Goal: Information Seeking & Learning: Learn about a topic

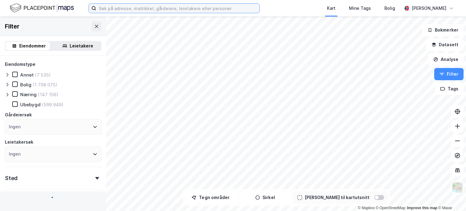
click at [123, 9] on input at bounding box center [177, 8] width 163 height 9
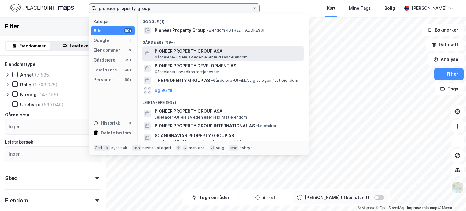
type input "pioneer property group"
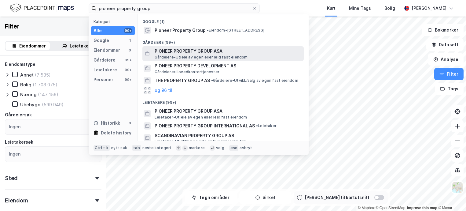
click at [192, 51] on span "PIONEER PROPERTY GROUP ASA" at bounding box center [228, 50] width 147 height 7
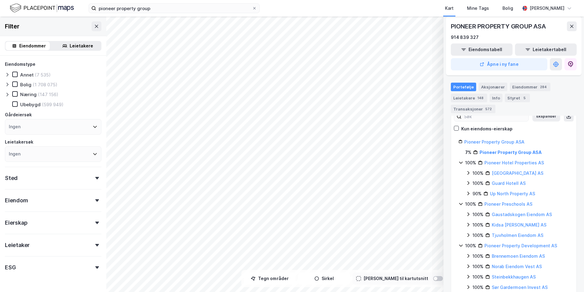
scroll to position [61, 0]
click at [459, 201] on icon at bounding box center [461, 203] width 5 height 5
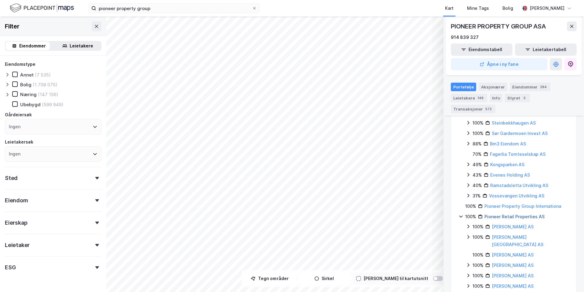
scroll to position [214, 0]
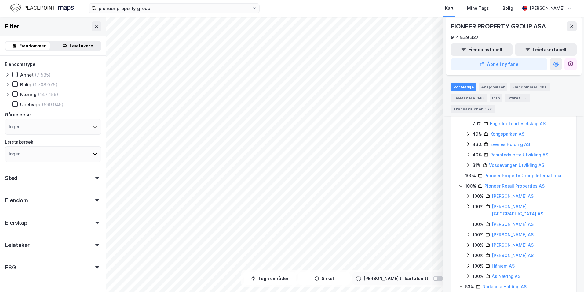
click at [462, 183] on icon at bounding box center [461, 185] width 5 height 5
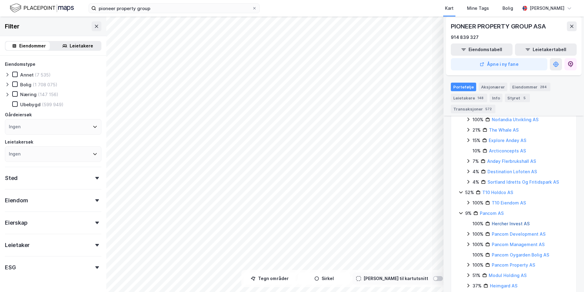
scroll to position [313, 0]
click at [462, 210] on icon at bounding box center [461, 211] width 4 height 2
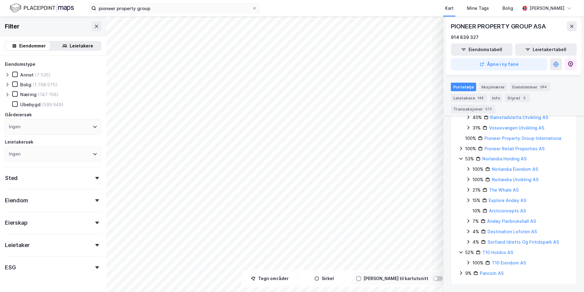
scroll to position [240, 0]
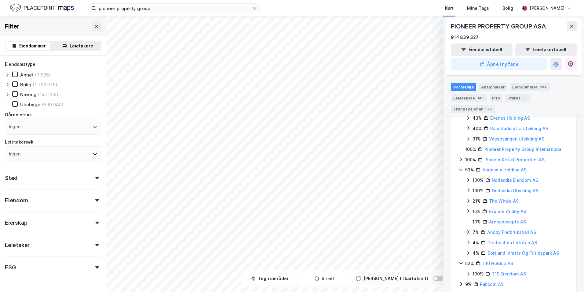
click at [461, 210] on icon at bounding box center [461, 263] width 4 height 2
click at [461, 177] on icon at bounding box center [461, 179] width 5 height 5
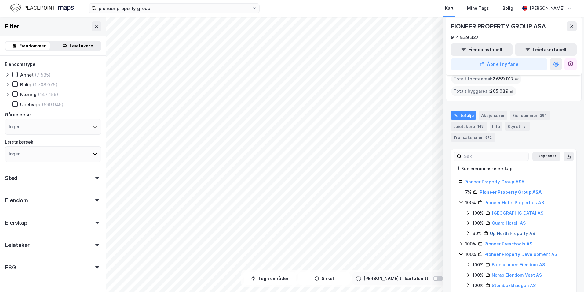
scroll to position [31, 0]
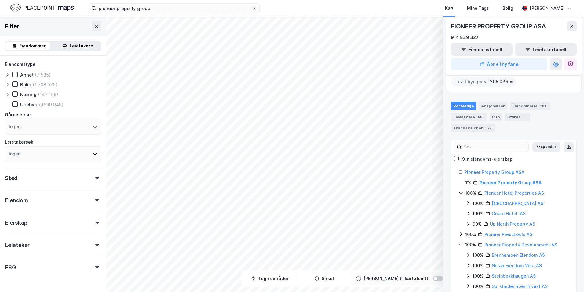
click at [466, 200] on icon at bounding box center [468, 202] width 5 height 5
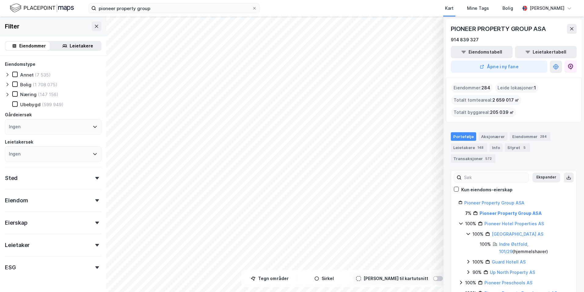
click at [466, 210] on icon at bounding box center [468, 233] width 5 height 5
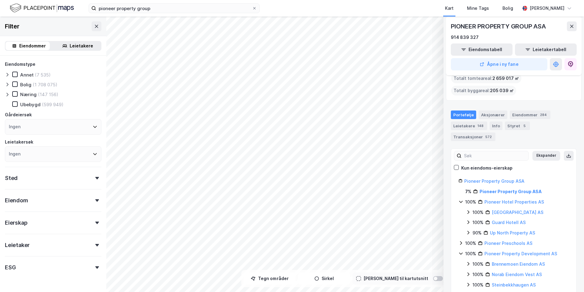
scroll to position [31, 0]
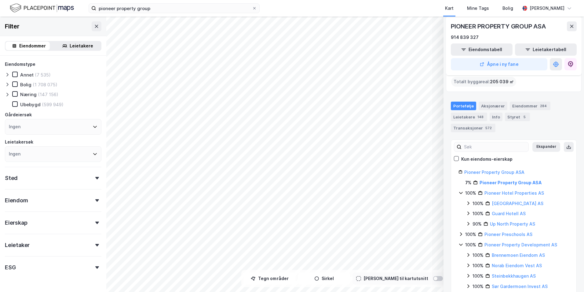
click at [466, 210] on icon at bounding box center [468, 223] width 5 height 5
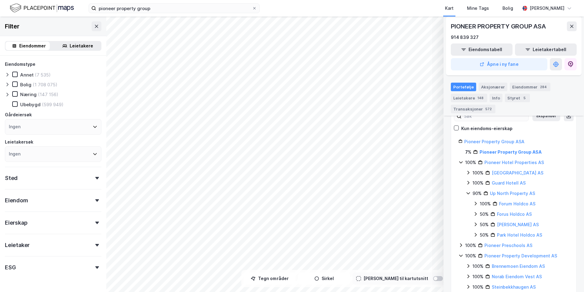
scroll to position [92, 0]
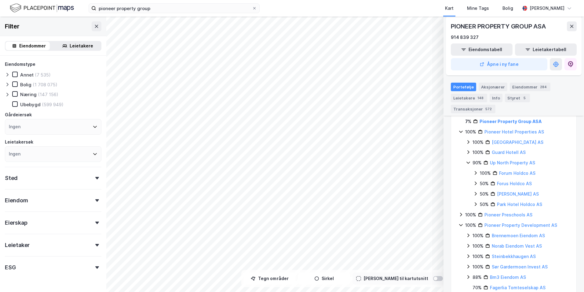
click at [466, 149] on icon at bounding box center [468, 151] width 5 height 5
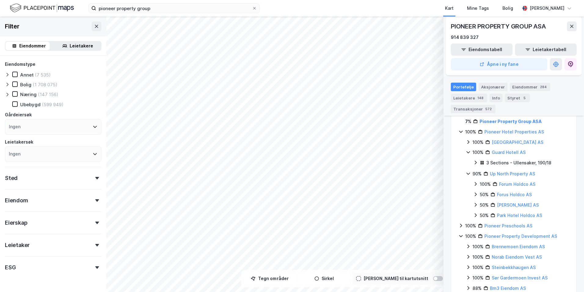
click at [466, 140] on icon at bounding box center [469, 142] width 2 height 4
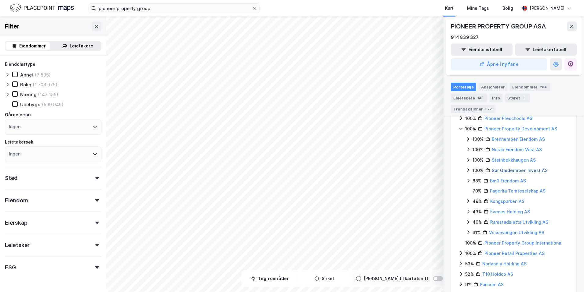
scroll to position [217, 0]
click at [461, 210] on icon at bounding box center [461, 262] width 5 height 5
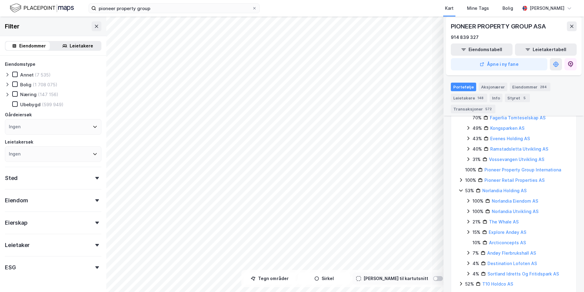
scroll to position [300, 0]
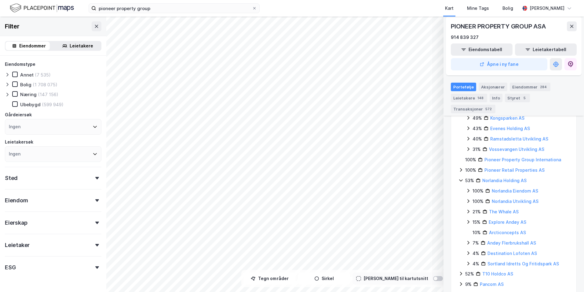
click at [466, 198] on icon at bounding box center [468, 200] width 5 height 5
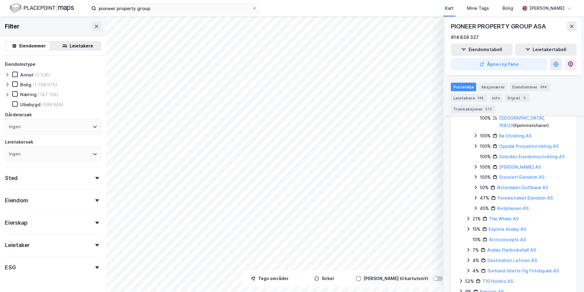
scroll to position [332, 0]
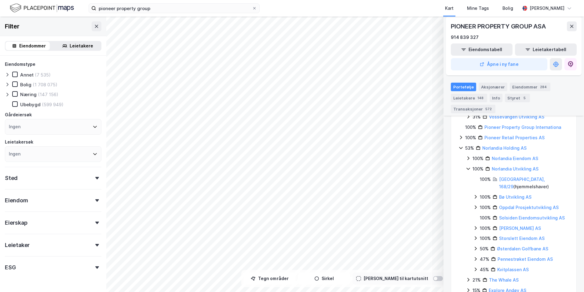
click at [466, 167] on icon at bounding box center [469, 168] width 4 height 2
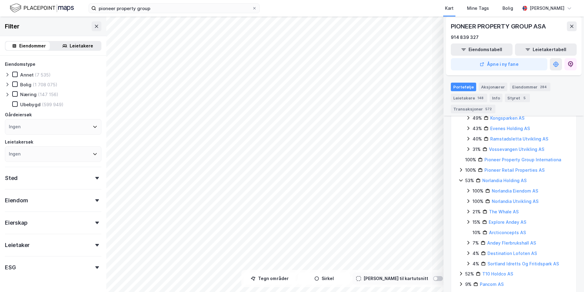
click at [461, 179] on icon at bounding box center [461, 180] width 4 height 2
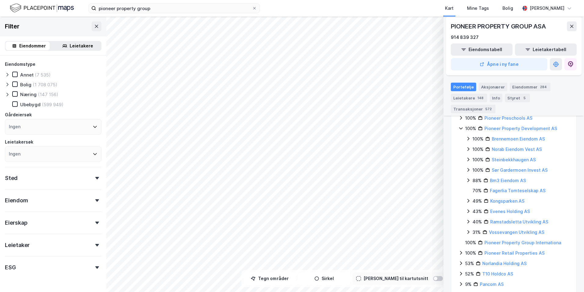
click at [460, 210] on icon at bounding box center [461, 262] width 5 height 5
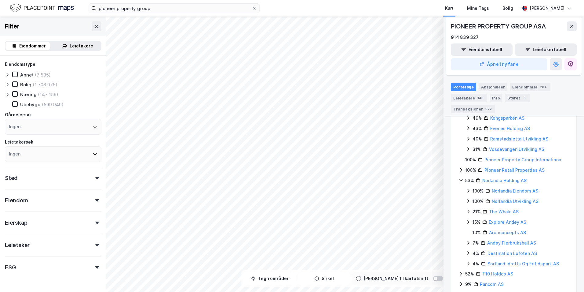
click at [466, 210] on icon at bounding box center [468, 252] width 5 height 5
click at [466, 210] on icon at bounding box center [476, 253] width 2 height 4
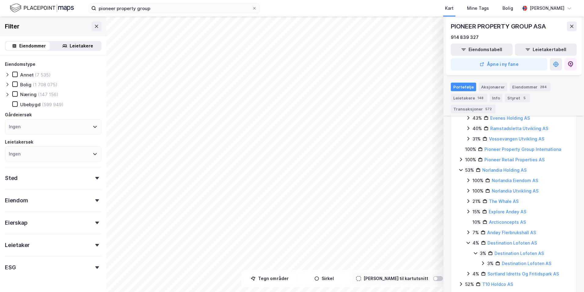
scroll to position [321, 0]
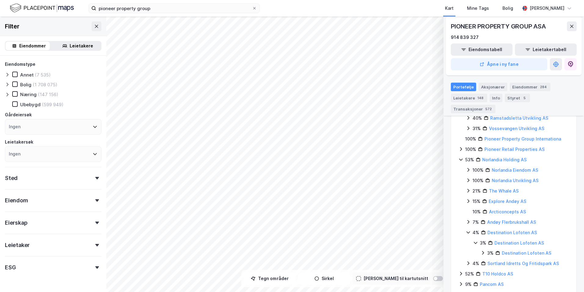
click at [466, 210] on icon at bounding box center [483, 252] width 5 height 5
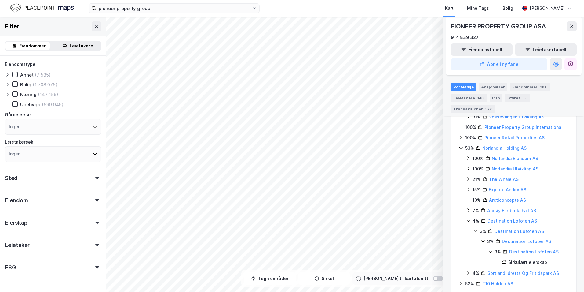
click at [466, 177] on icon at bounding box center [469, 179] width 2 height 4
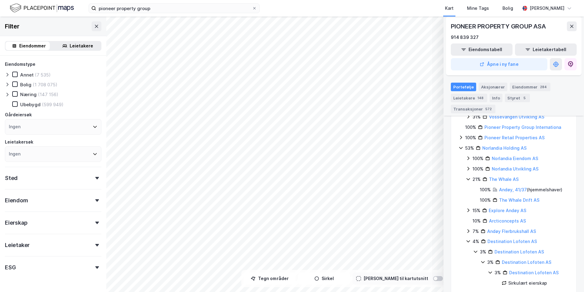
click at [466, 176] on icon at bounding box center [468, 178] width 5 height 5
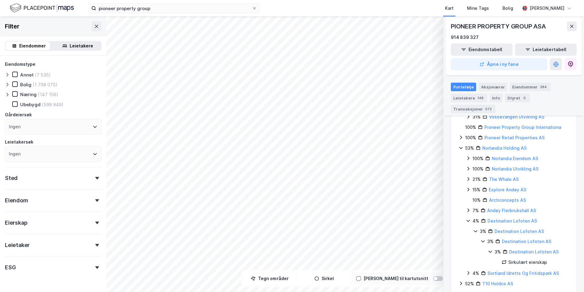
click at [466, 166] on icon at bounding box center [468, 168] width 5 height 5
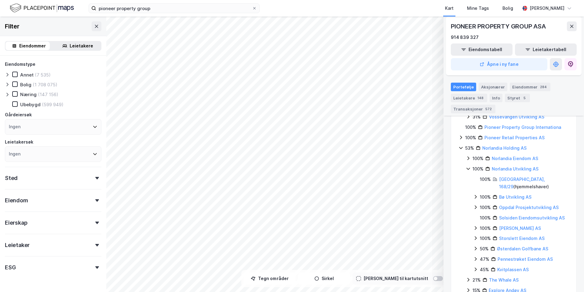
click at [466, 167] on icon at bounding box center [469, 168] width 4 height 2
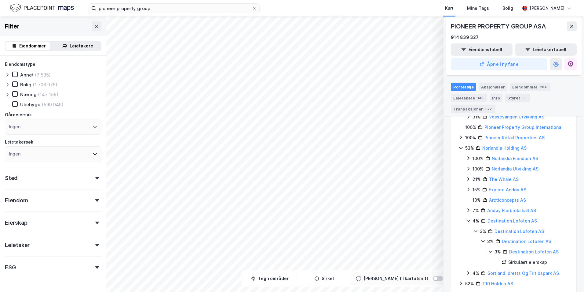
click at [466, 156] on icon at bounding box center [468, 158] width 5 height 5
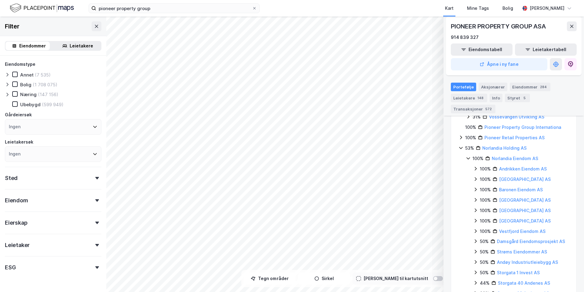
click at [466, 177] on icon at bounding box center [476, 179] width 2 height 4
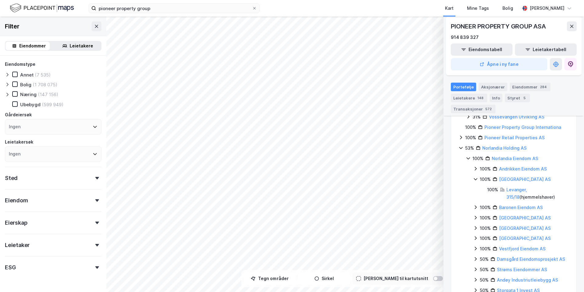
click at [466, 176] on icon at bounding box center [475, 178] width 5 height 5
